Goal: Transaction & Acquisition: Purchase product/service

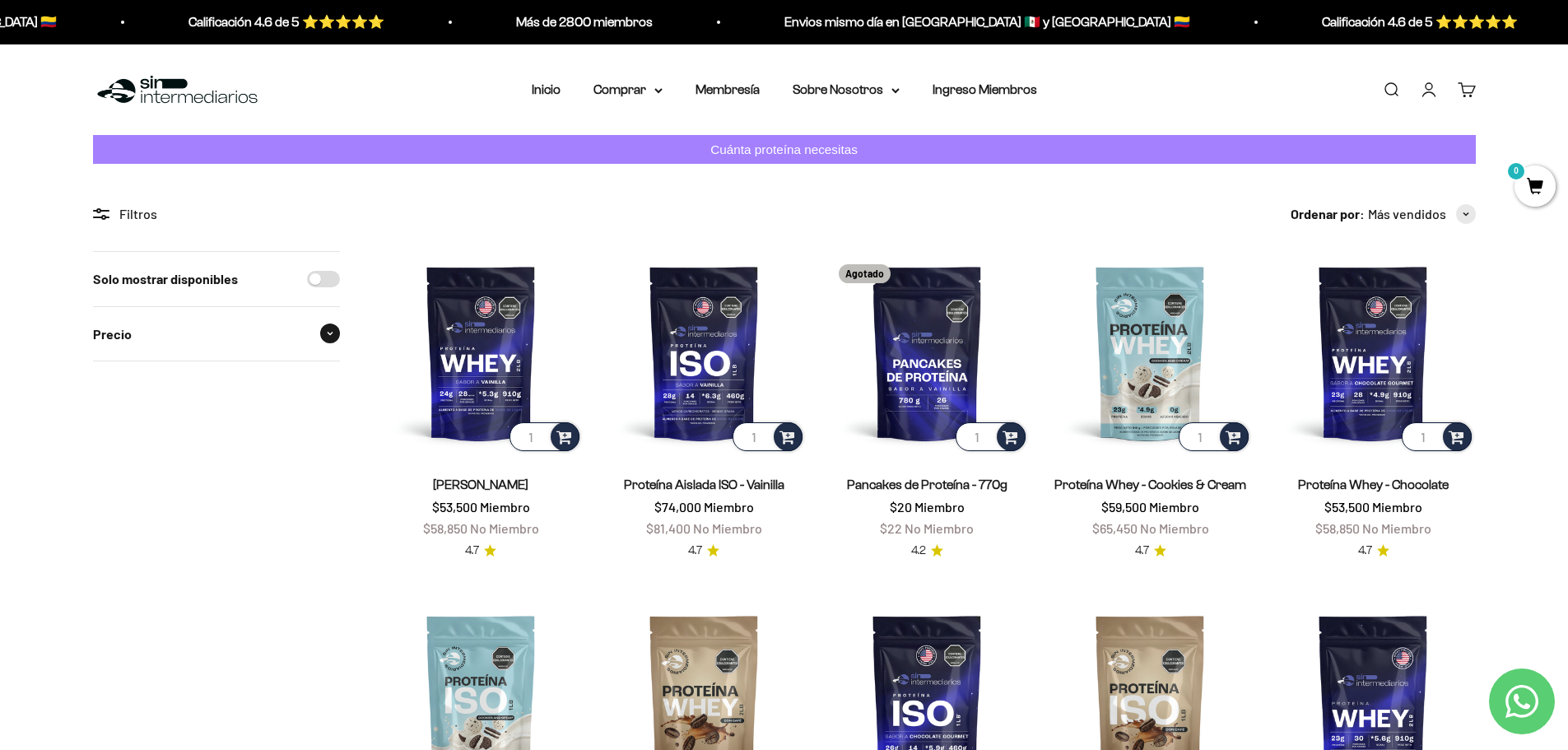
click at [335, 335] on span at bounding box center [330, 333] width 20 height 20
click at [1457, 204] on button "Más vendidos" at bounding box center [1422, 214] width 108 height 22
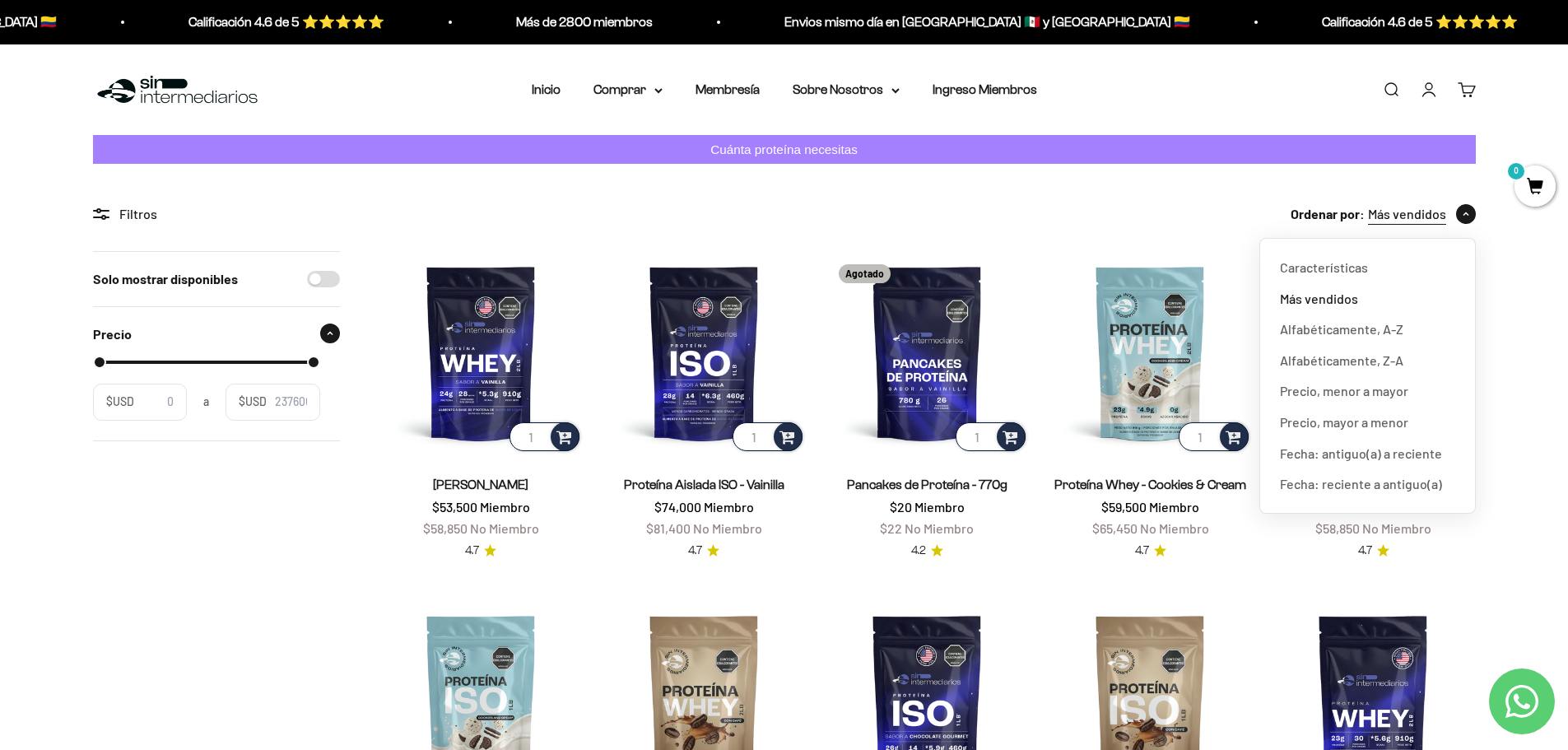
click at [1457, 204] on button "Más vendidos" at bounding box center [1422, 214] width 108 height 22
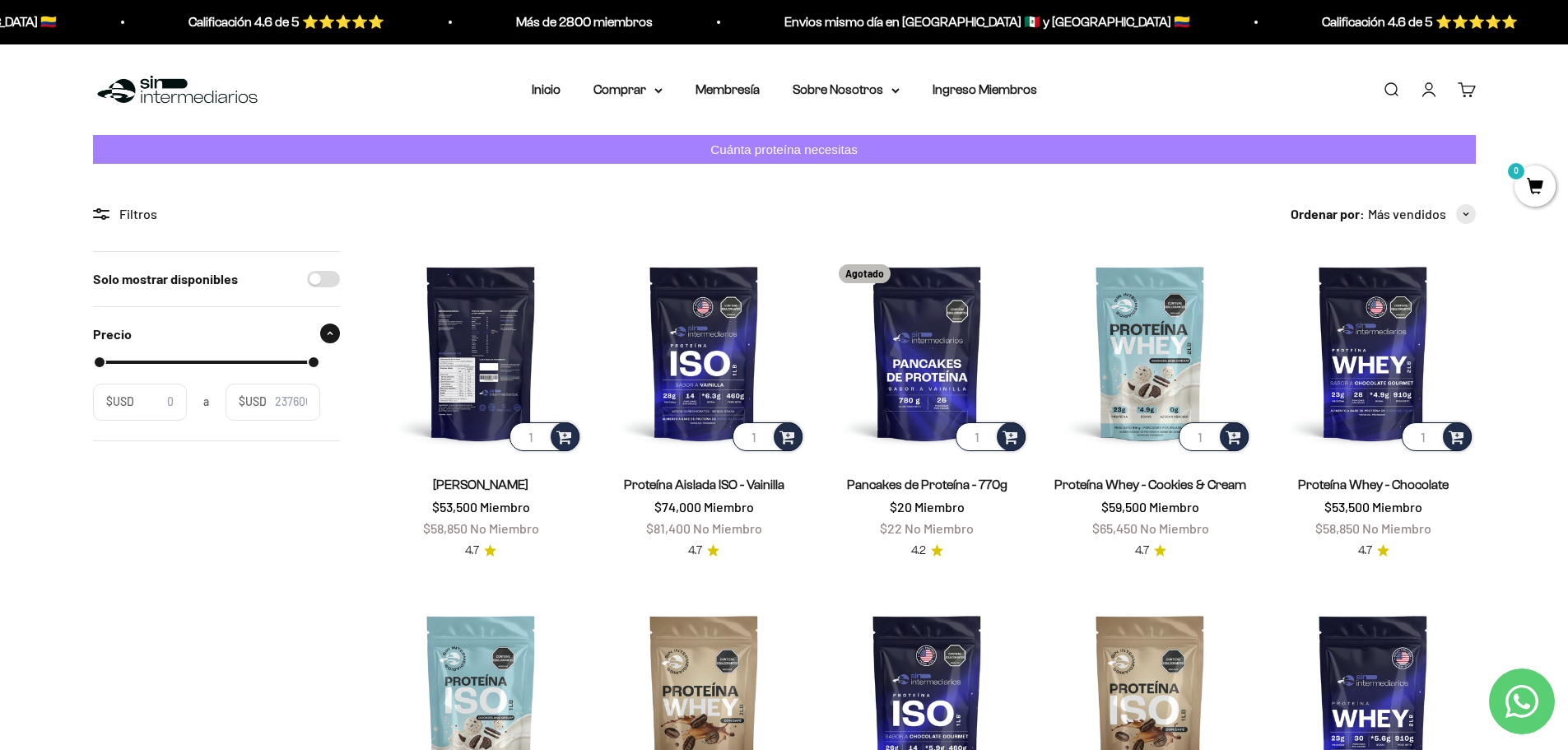
click at [509, 378] on img at bounding box center [481, 352] width 204 height 204
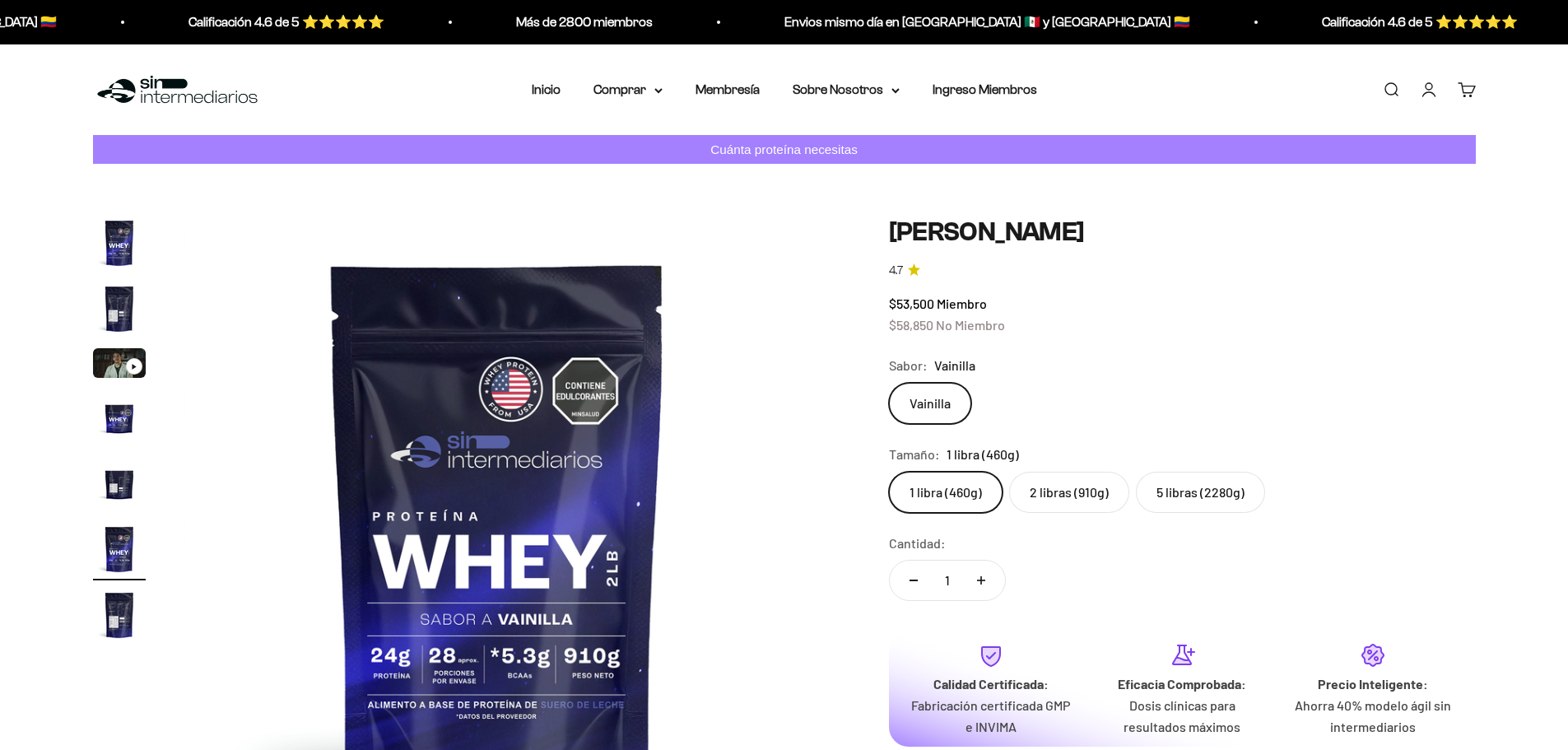
scroll to position [0, 3223]
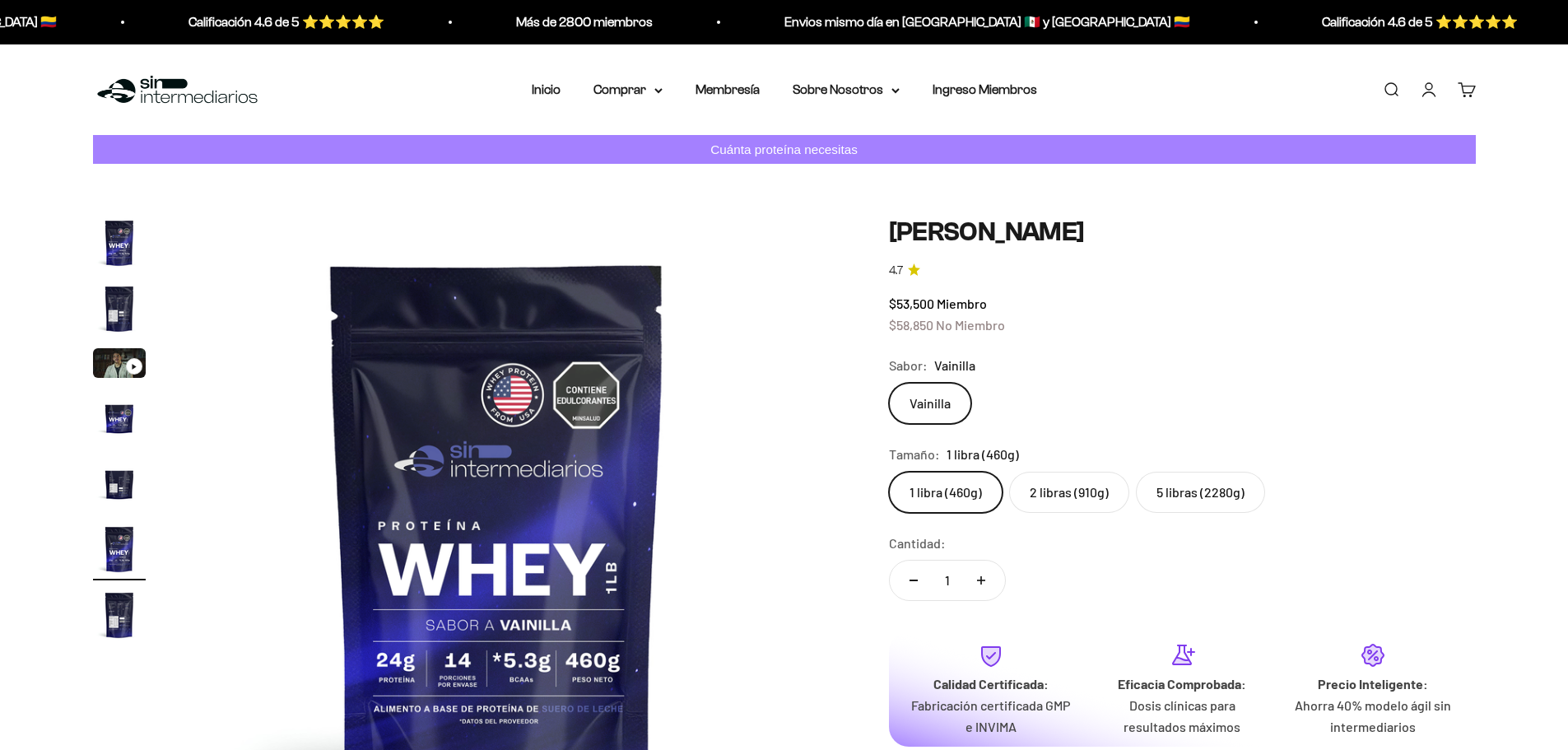
click at [1109, 461] on div "Tamaño: 1 libra (460g)" at bounding box center [1182, 454] width 586 height 22
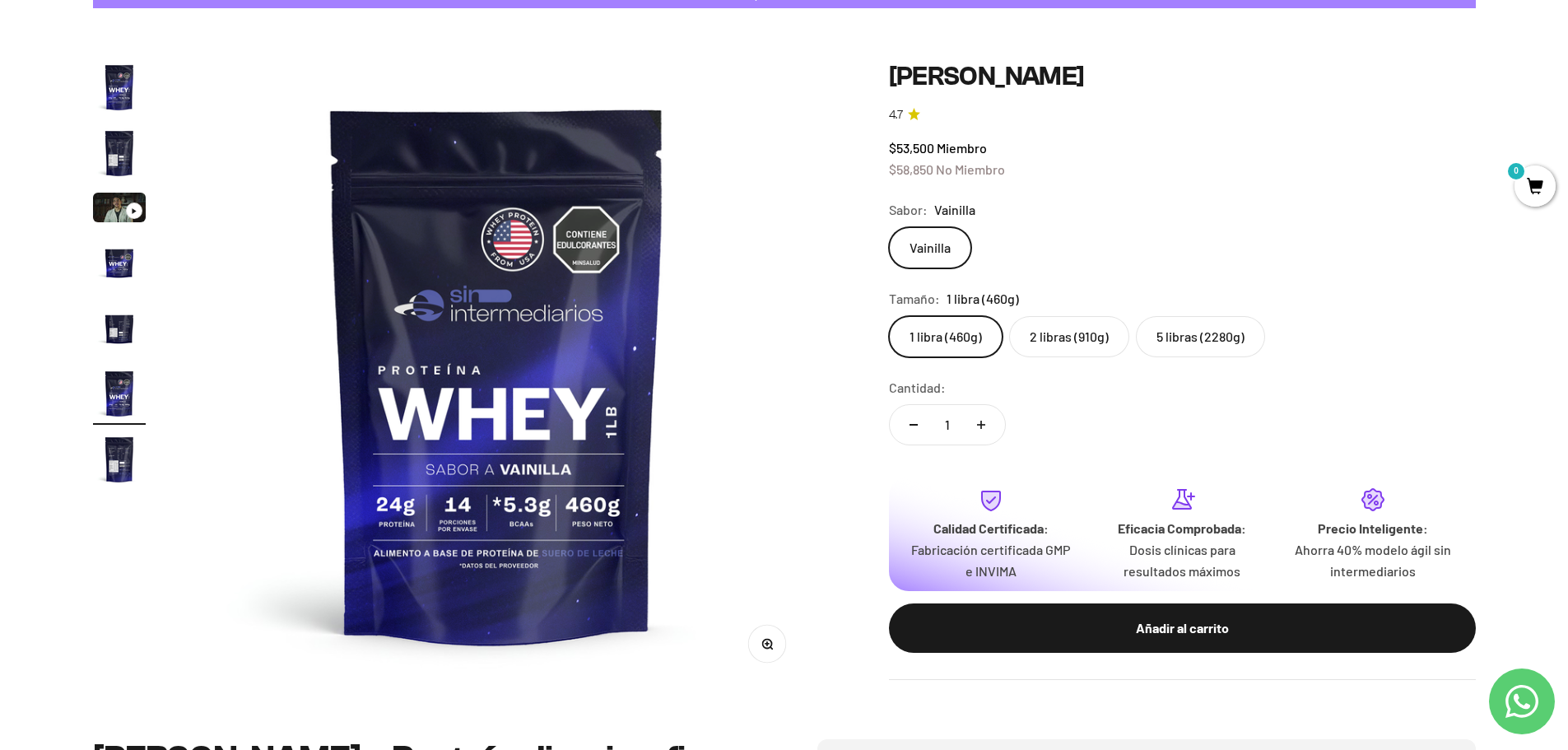
scroll to position [0, 0]
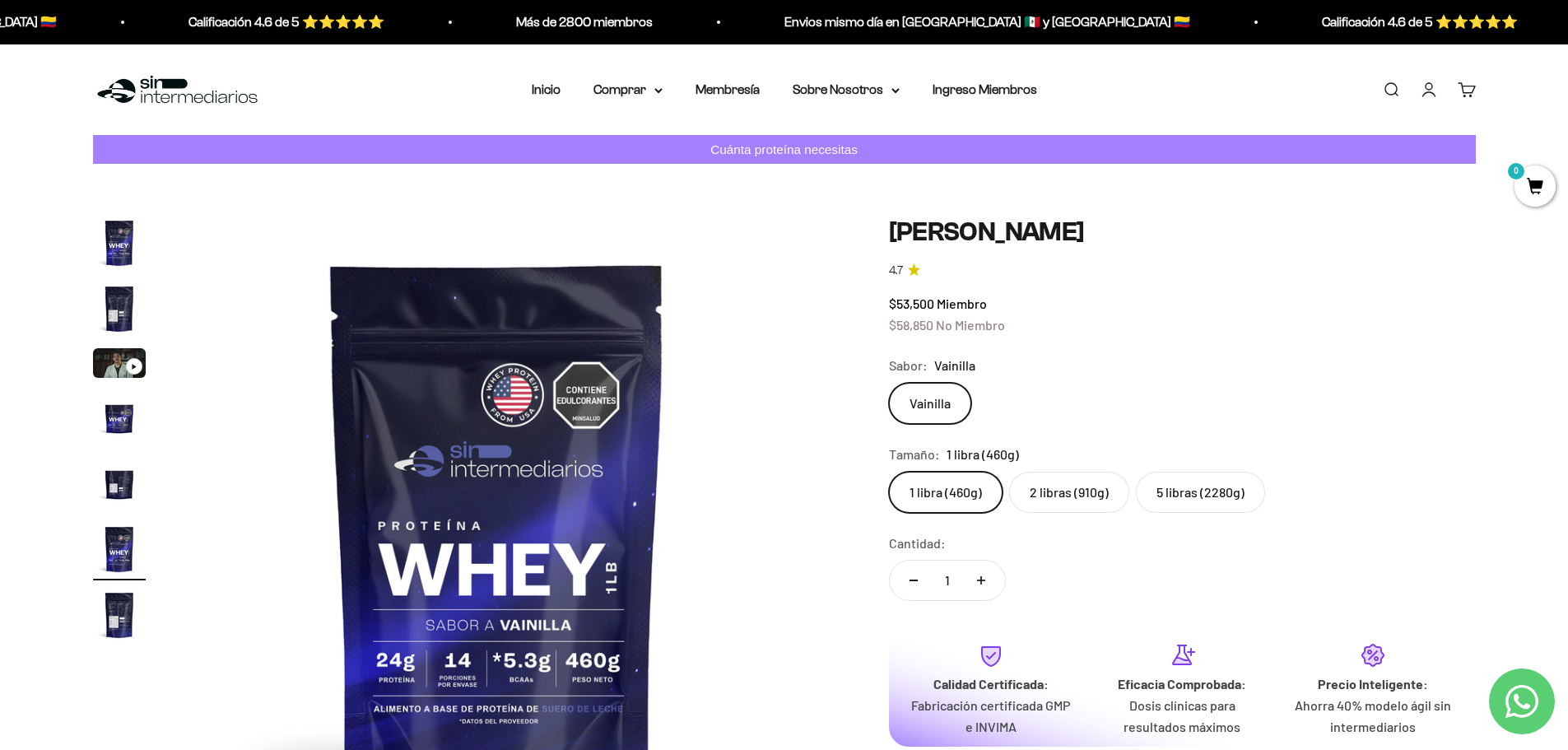
click at [1052, 479] on label "2 libras (910g)" at bounding box center [1069, 492] width 120 height 41
click at [888, 472] on input "2 libras (910g)" at bounding box center [888, 471] width 1 height 1
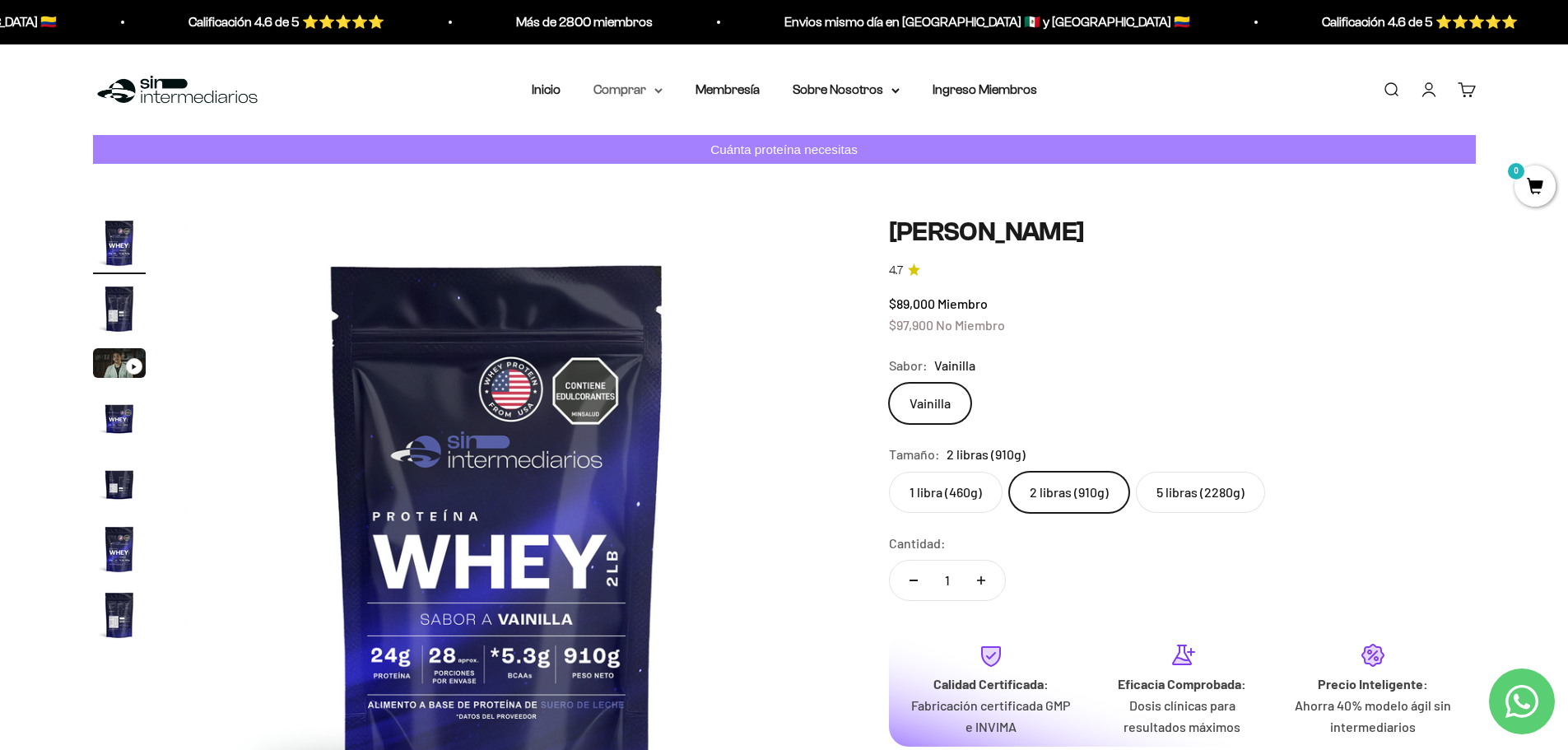
click at [653, 94] on summary "Comprar" at bounding box center [627, 90] width 69 height 22
click at [681, 172] on span "Otros Suplementos" at bounding box center [658, 172] width 111 height 14
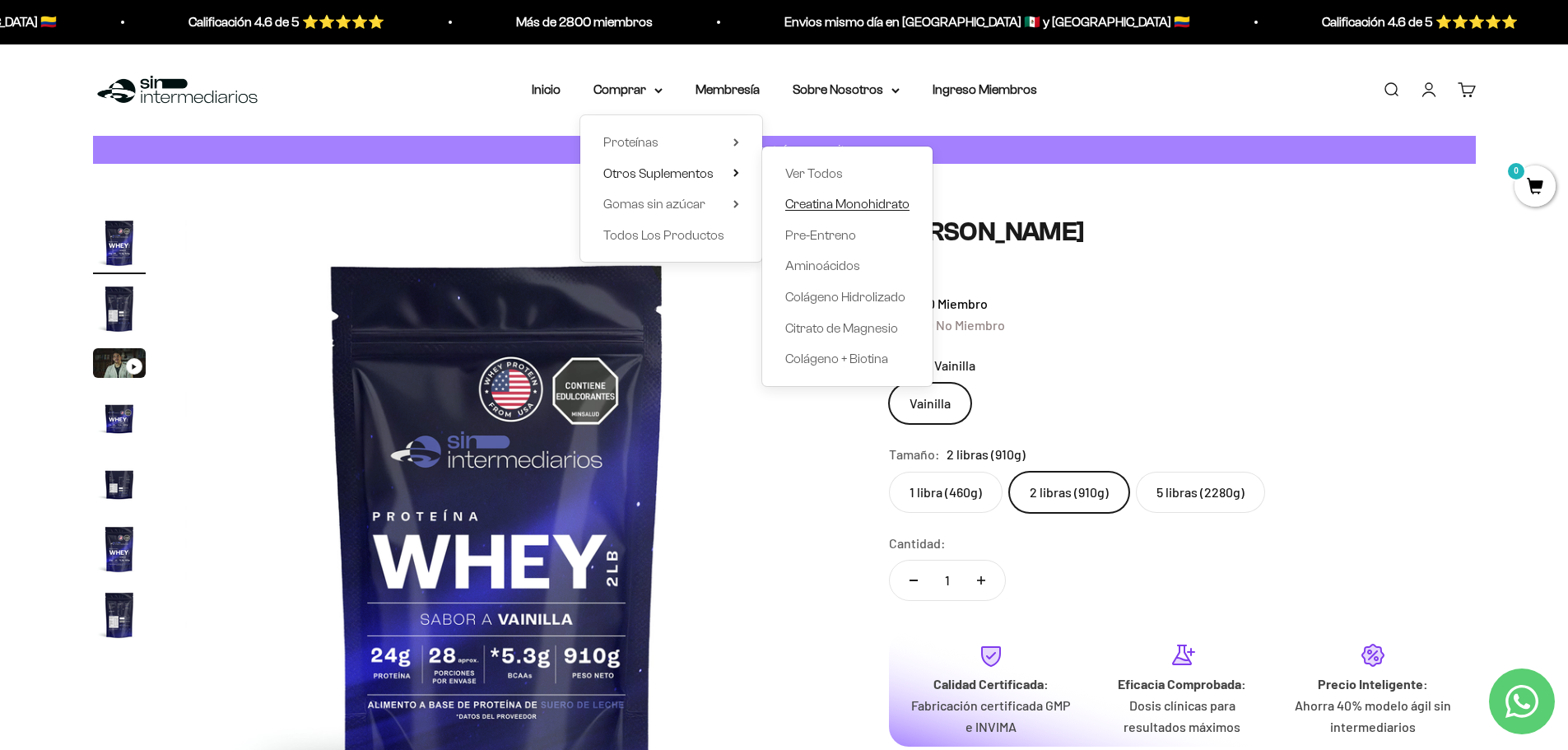
click at [906, 196] on span "Creatina Monohidrato" at bounding box center [847, 204] width 124 height 22
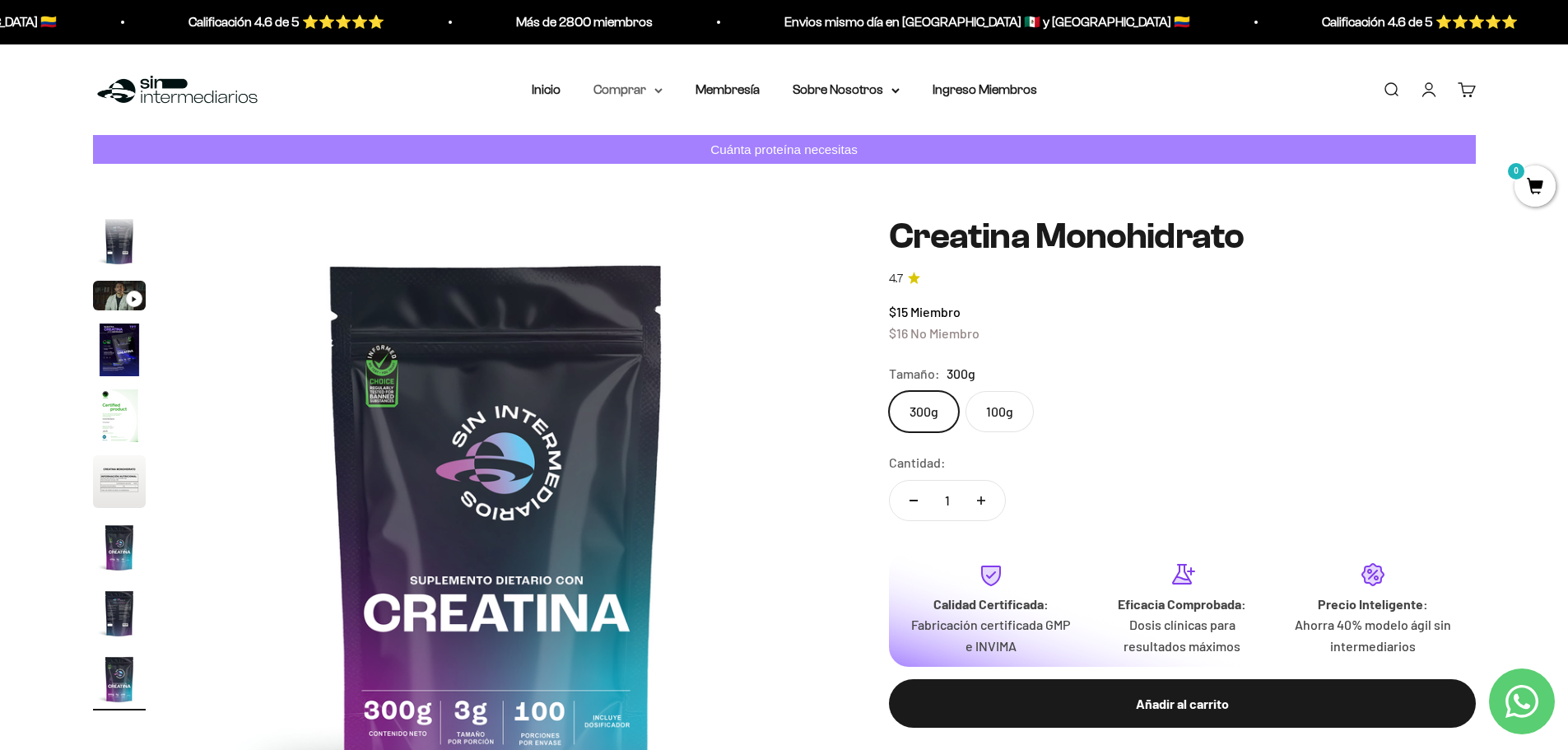
click at [662, 82] on summary "Comprar" at bounding box center [627, 90] width 69 height 22
click at [687, 177] on span "Otros Suplementos" at bounding box center [658, 172] width 111 height 14
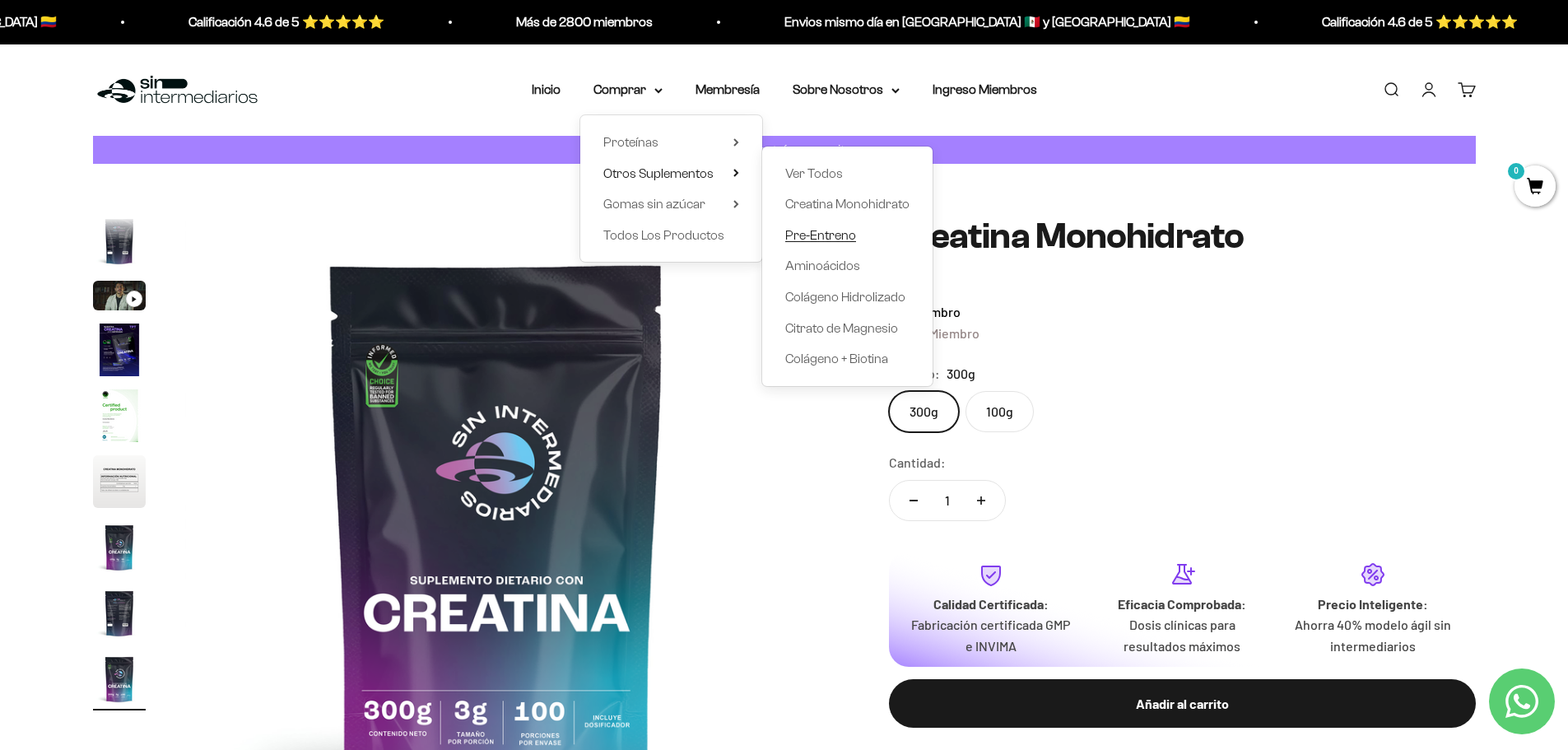
click at [867, 236] on link "Pre-Entreno" at bounding box center [847, 234] width 124 height 22
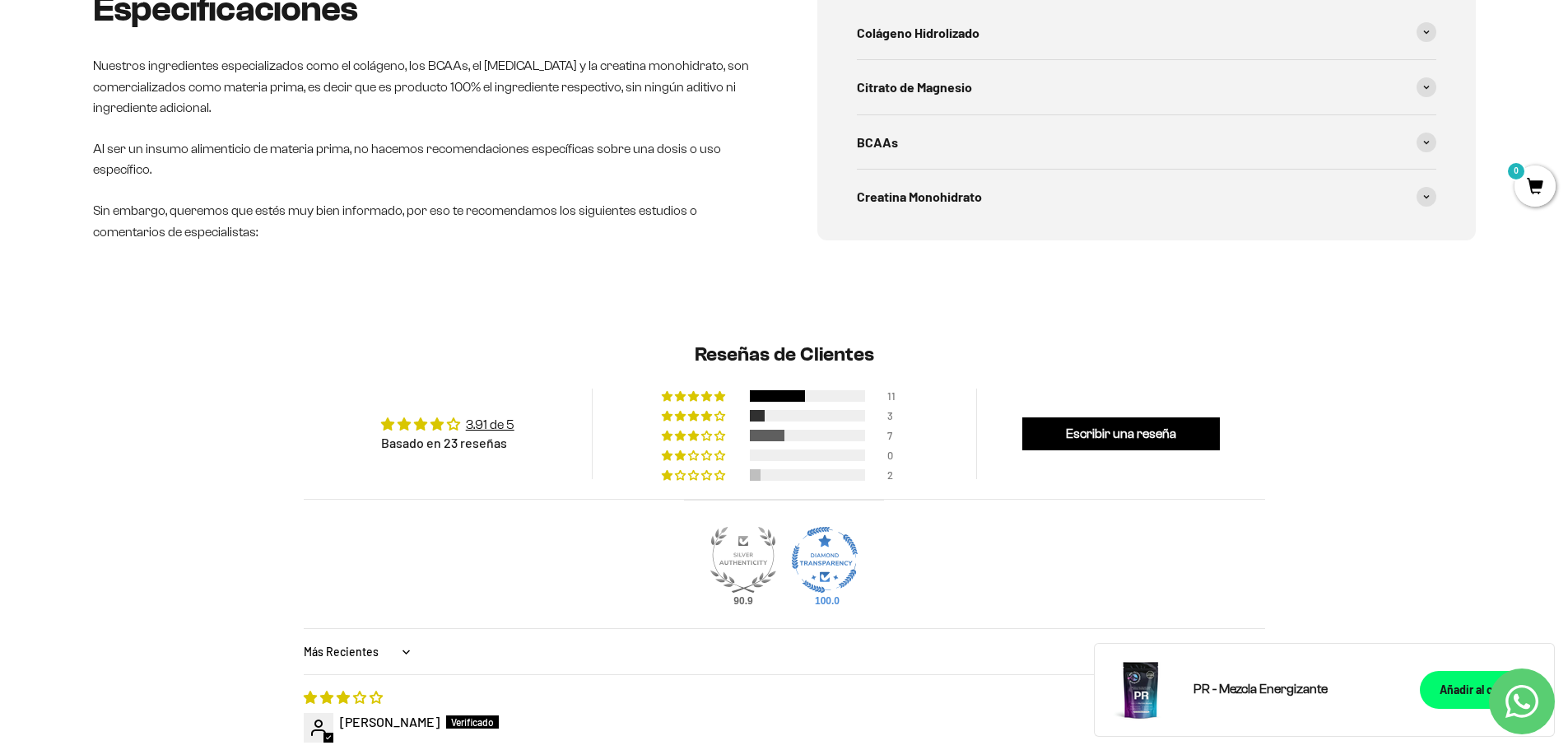
scroll to position [1399, 0]
